Goal: Information Seeking & Learning: Learn about a topic

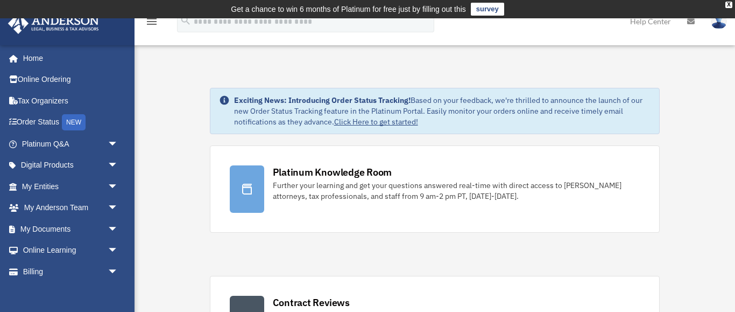
click at [706, 6] on td "Get a chance to win 6 months of Platinum for free just by filling out this surv…" at bounding box center [367, 9] width 735 height 18
click at [34, 56] on link "Home" at bounding box center [71, 58] width 127 height 22
click at [695, 16] on td "Get a chance to win 6 months of Platinum for free just by filling out this surv…" at bounding box center [367, 9] width 735 height 18
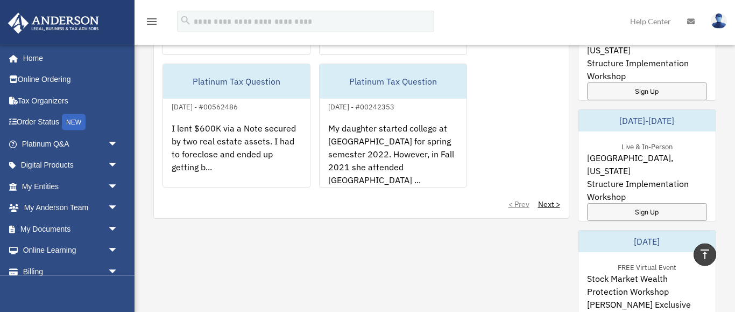
scroll to position [815, 0]
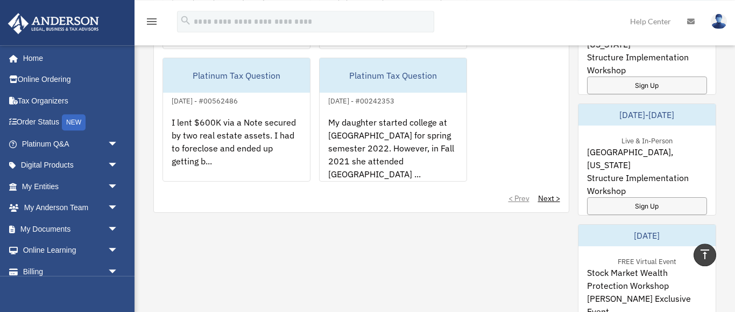
drag, startPoint x: 733, startPoint y: 32, endPoint x: 735, endPoint y: 192, distance: 159.3
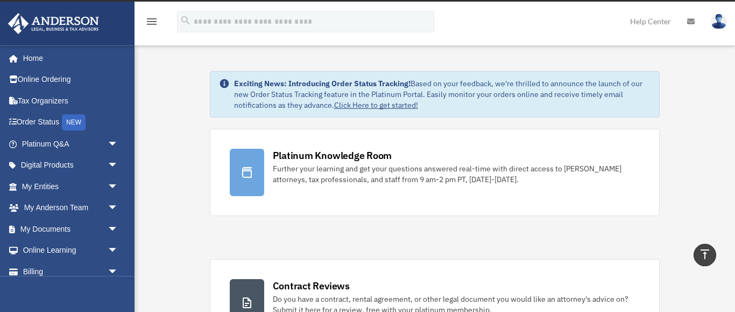
scroll to position [0, 0]
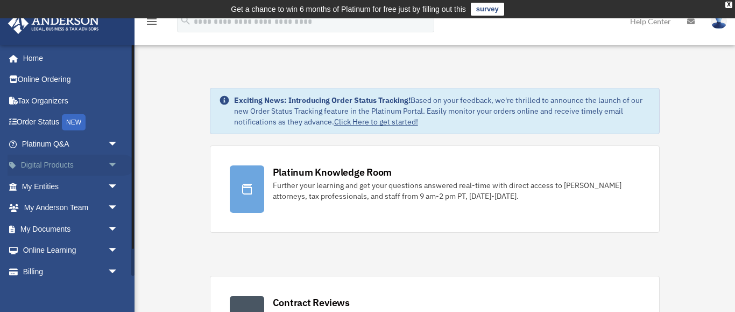
click at [112, 163] on span "arrow_drop_down" at bounding box center [119, 165] width 22 height 22
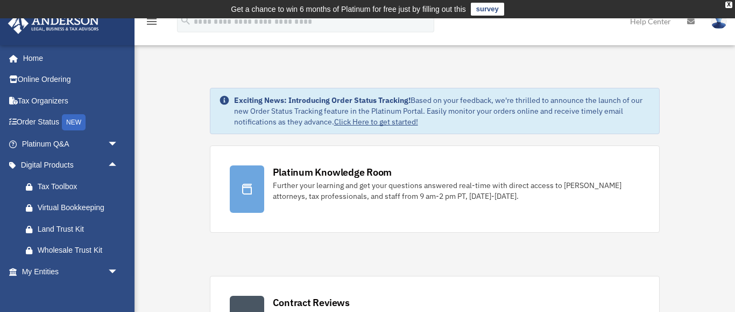
click at [112, 160] on span "arrow_drop_up" at bounding box center [119, 165] width 22 height 22
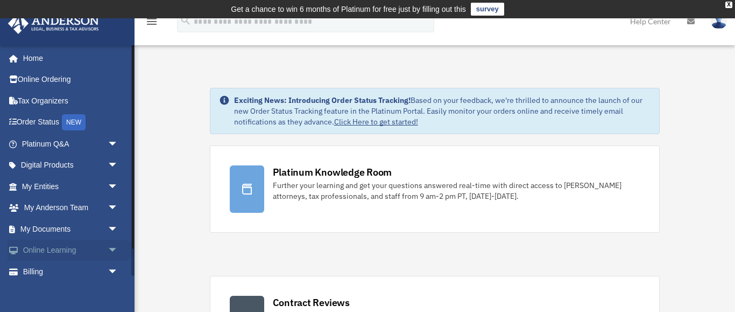
click at [112, 248] on span "arrow_drop_down" at bounding box center [119, 251] width 22 height 22
click at [35, 55] on link "Home" at bounding box center [71, 58] width 127 height 22
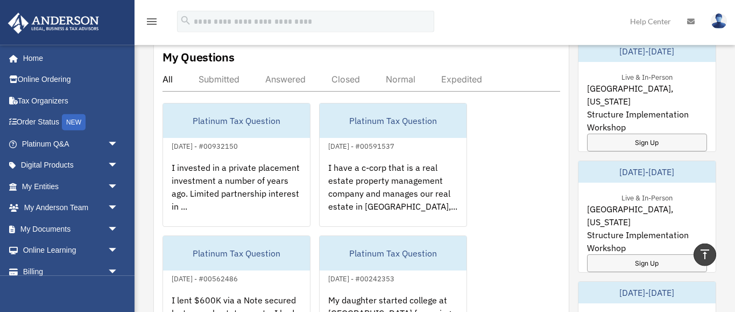
scroll to position [622, 0]
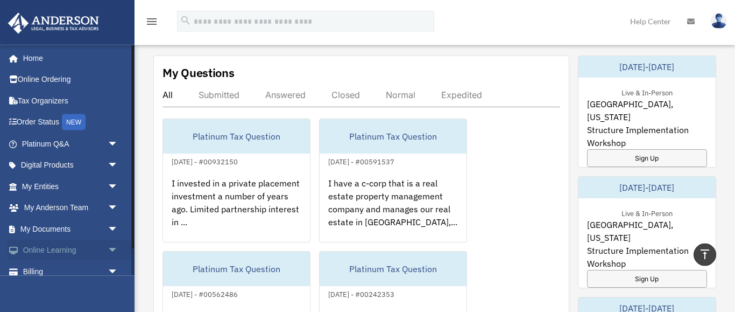
click at [114, 246] on span "arrow_drop_down" at bounding box center [119, 251] width 22 height 22
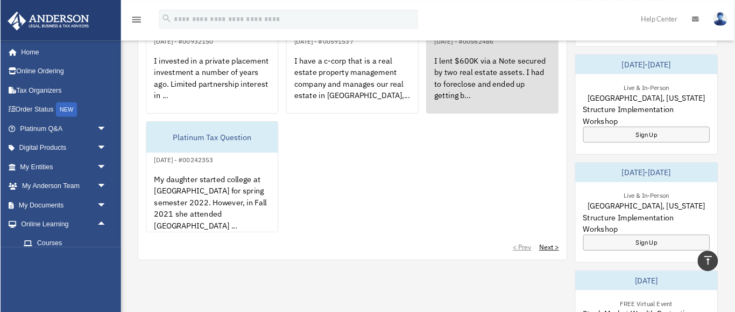
scroll to position [749, 0]
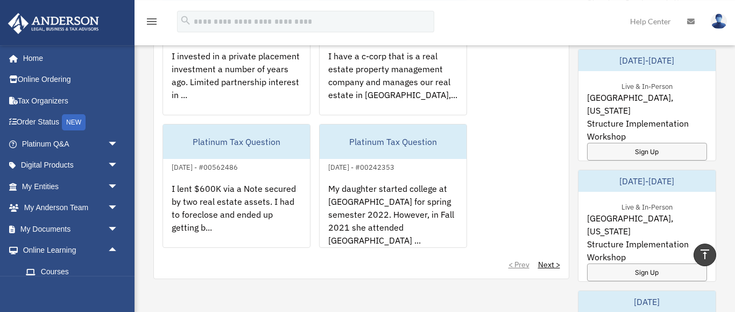
click at [154, 18] on icon "menu" at bounding box center [151, 21] width 13 height 13
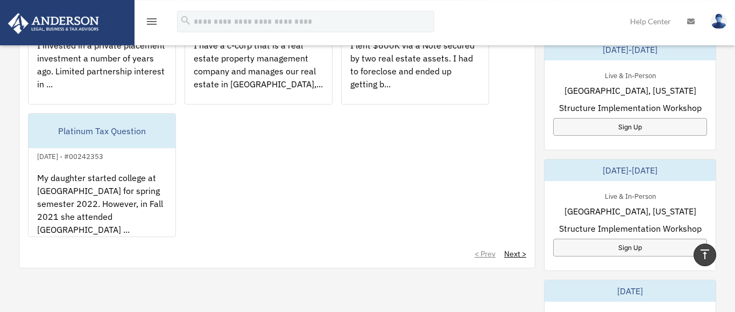
click at [154, 18] on icon "menu" at bounding box center [151, 21] width 13 height 13
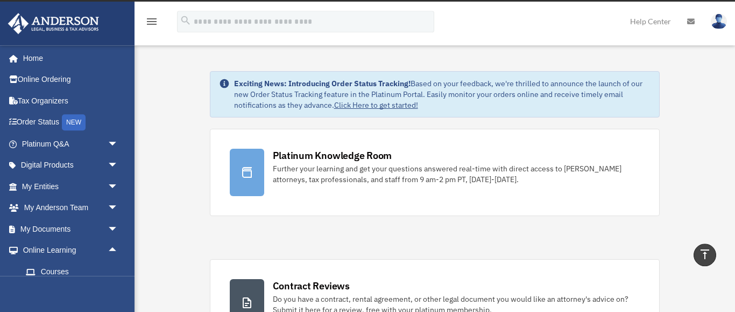
scroll to position [0, 0]
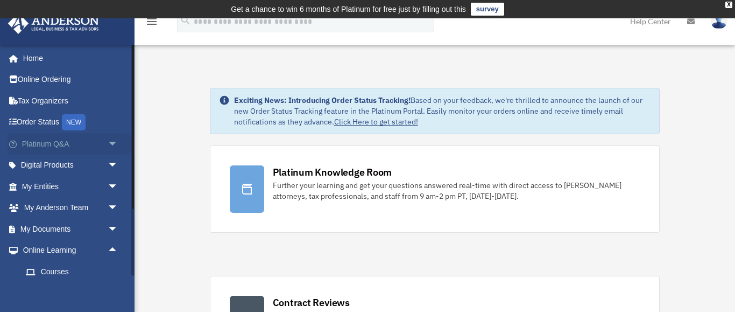
click at [111, 141] on span "arrow_drop_down" at bounding box center [119, 144] width 22 height 22
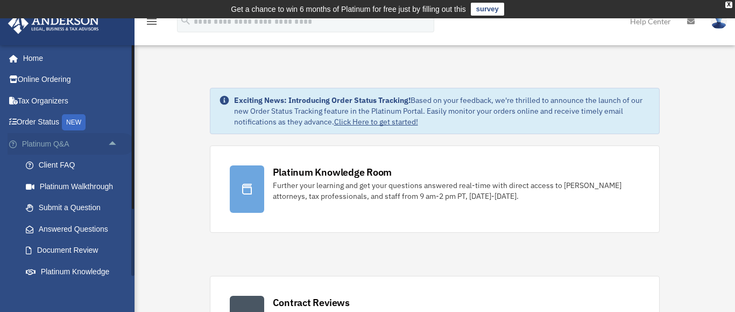
click at [111, 141] on span "arrow_drop_up" at bounding box center [119, 144] width 22 height 22
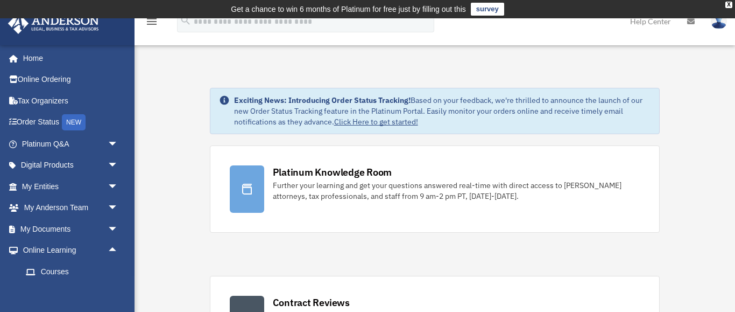
click at [152, 18] on icon "menu" at bounding box center [151, 21] width 13 height 13
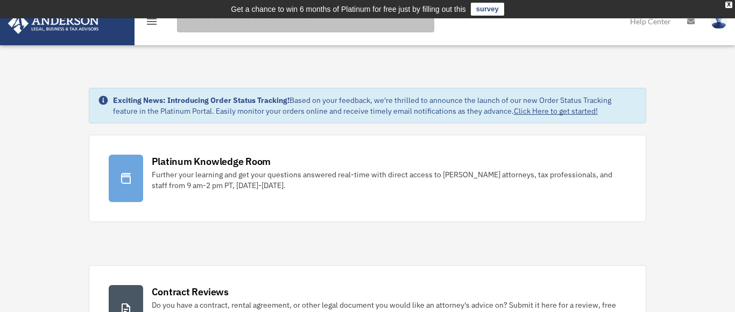
click at [212, 27] on input "search" at bounding box center [305, 22] width 257 height 22
type input "**********"
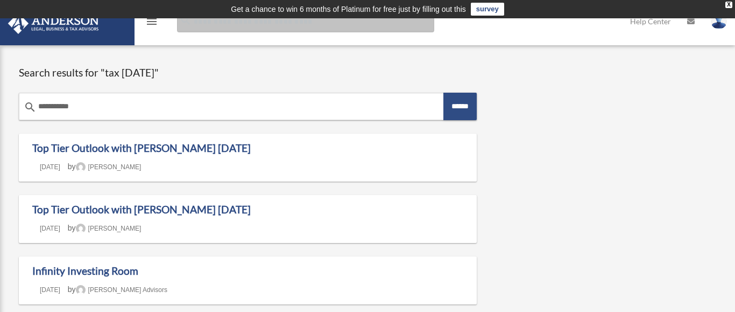
click at [209, 22] on input "Search for:" at bounding box center [305, 22] width 257 height 22
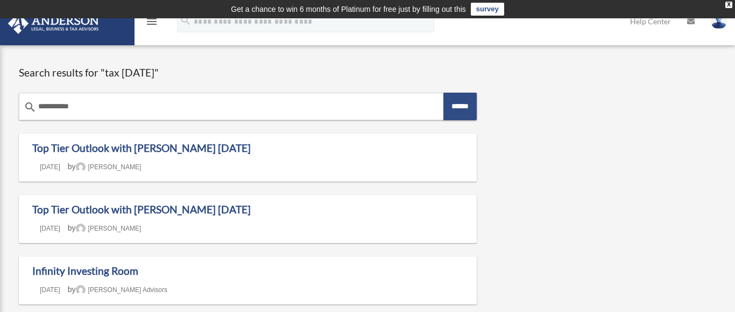
click at [642, 23] on link "Help Center" at bounding box center [650, 21] width 57 height 43
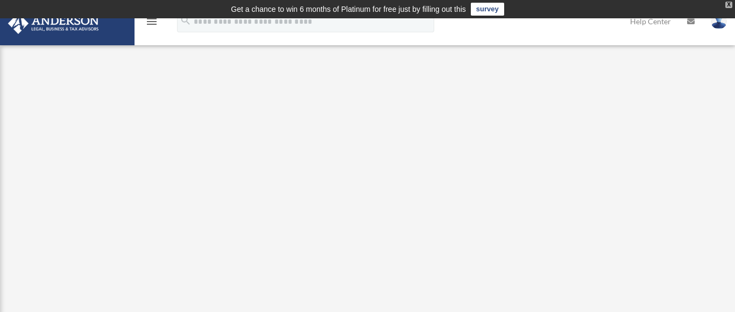
click at [728, 4] on div "X" at bounding box center [729, 5] width 7 height 6
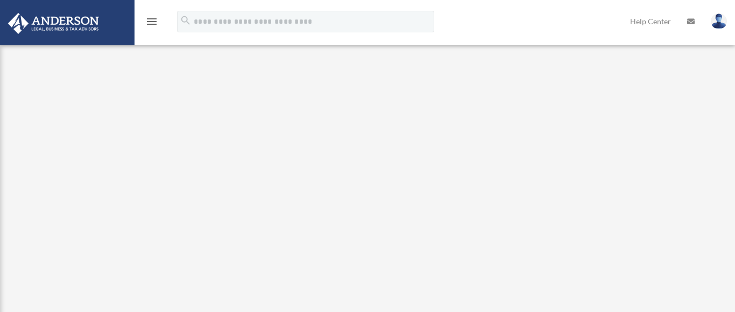
click at [150, 23] on icon "menu" at bounding box center [151, 21] width 13 height 13
click at [151, 21] on icon "menu" at bounding box center [151, 21] width 13 height 13
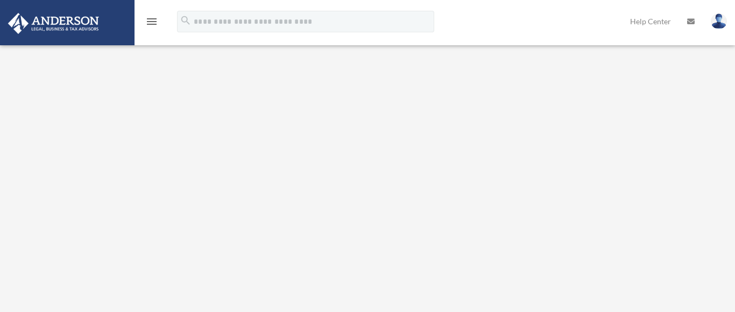
click at [151, 21] on icon "menu" at bounding box center [151, 21] width 13 height 13
click at [721, 21] on img at bounding box center [719, 21] width 16 height 16
click at [156, 23] on icon "menu" at bounding box center [151, 21] width 13 height 13
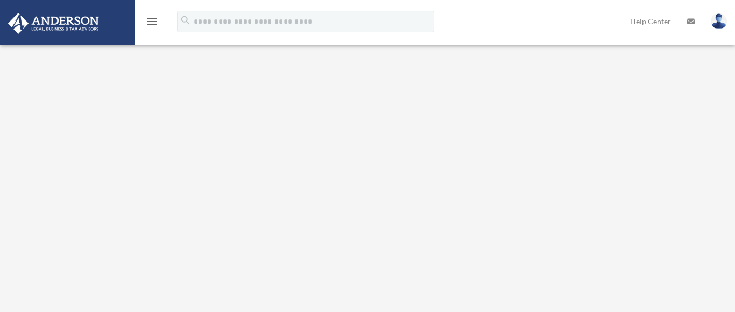
click at [153, 23] on icon "menu" at bounding box center [151, 21] width 13 height 13
click at [152, 21] on icon "menu" at bounding box center [151, 21] width 13 height 13
click at [152, 19] on icon "menu" at bounding box center [151, 21] width 13 height 13
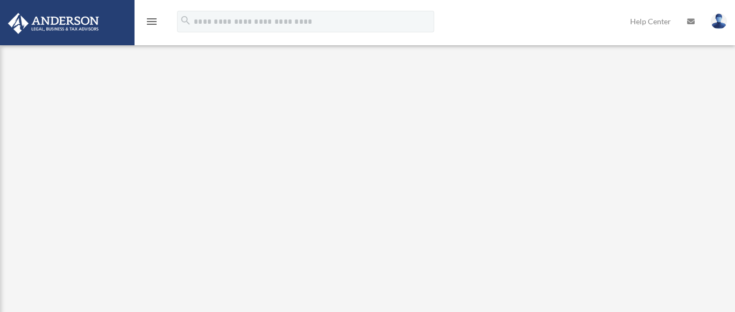
click at [152, 19] on icon "menu" at bounding box center [151, 21] width 13 height 13
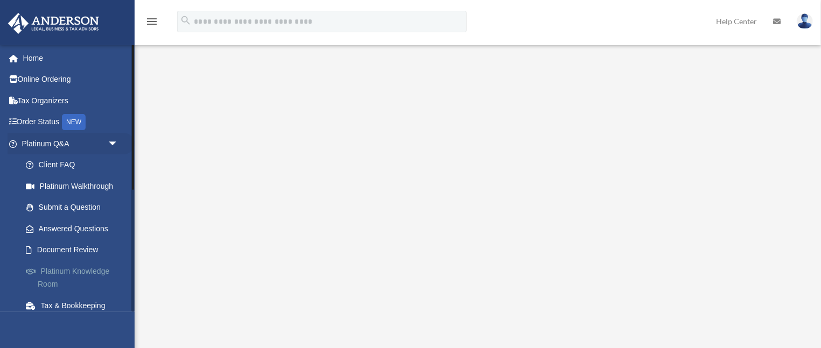
click at [86, 264] on link "Platinum Knowledge Room" at bounding box center [74, 277] width 119 height 34
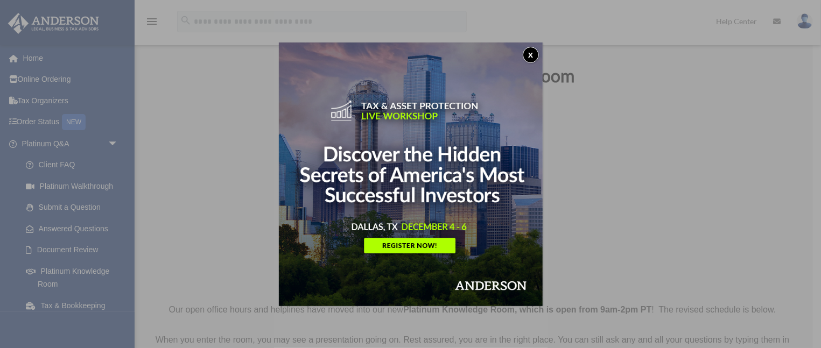
click at [529, 50] on button "x" at bounding box center [531, 55] width 16 height 16
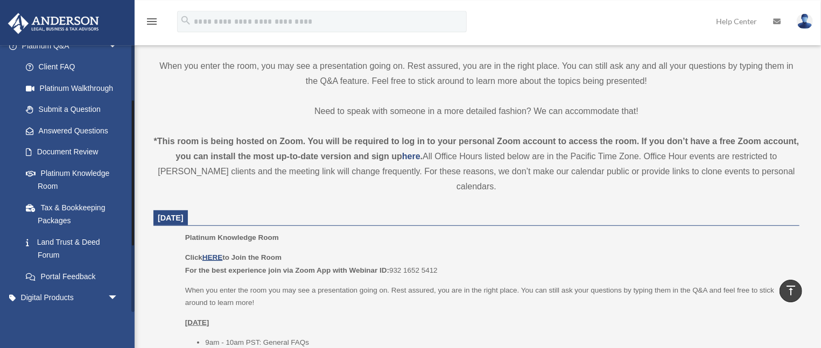
scroll to position [114, 0]
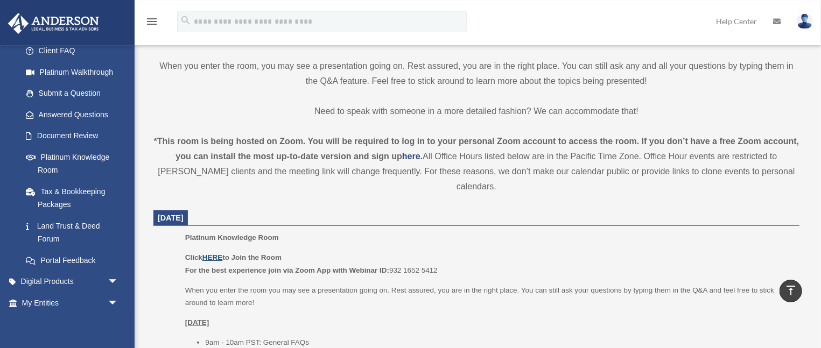
click at [213, 253] on u "HERE" at bounding box center [212, 257] width 20 height 8
